Goal: Information Seeking & Learning: Check status

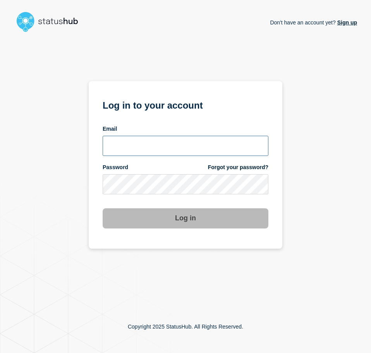
click at [164, 147] on input "email input" at bounding box center [186, 146] width 166 height 20
type input "caleb.stahr@conexon.us"
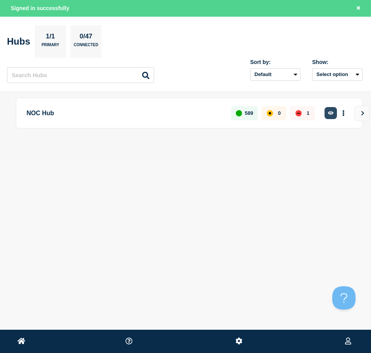
click at [331, 109] on button "button" at bounding box center [331, 113] width 13 height 12
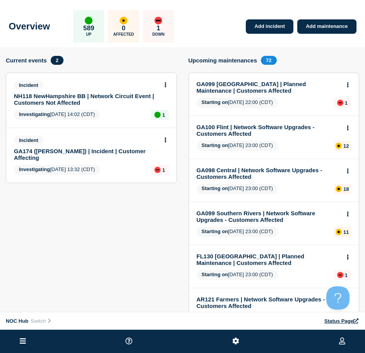
click at [85, 148] on link "GA174 ([PERSON_NAME]) | Incident | Customer Affecting" at bounding box center [86, 154] width 145 height 13
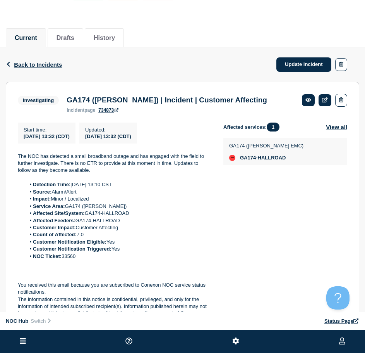
scroll to position [90, 0]
